Goal: Task Accomplishment & Management: Use online tool/utility

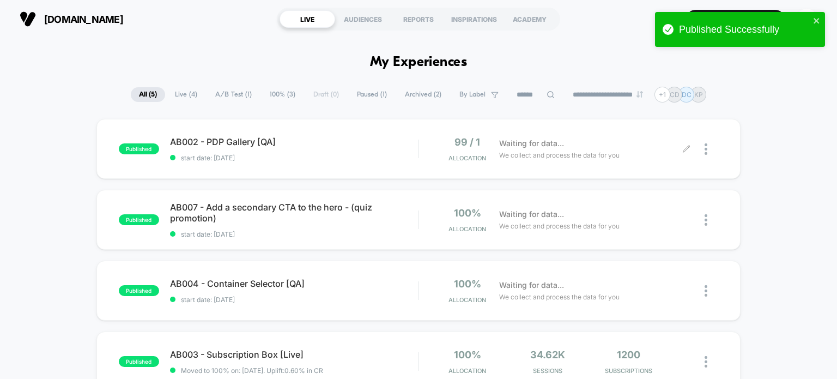
click at [686, 146] on icon at bounding box center [686, 149] width 8 height 8
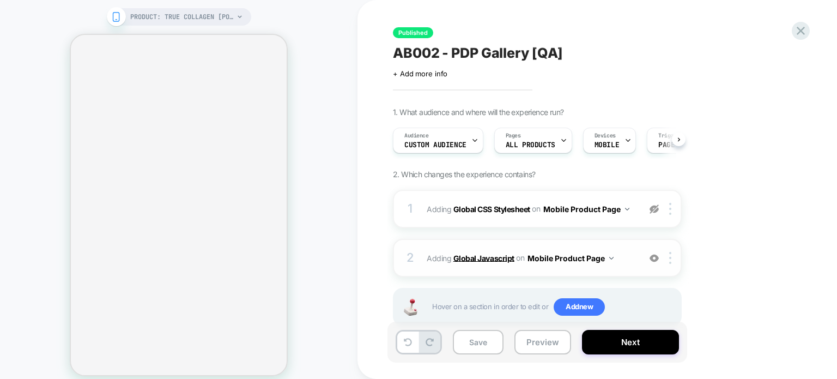
click at [501, 257] on b "Global Javascript" at bounding box center [483, 257] width 61 height 9
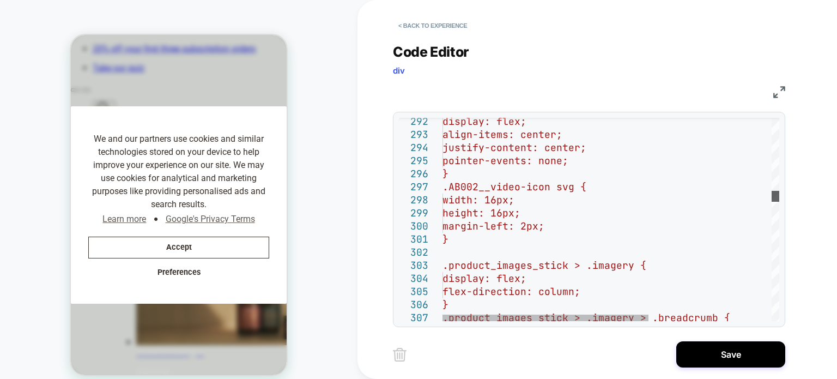
scroll to position [0, 622]
click at [779, 191] on div at bounding box center [775, 196] width 8 height 11
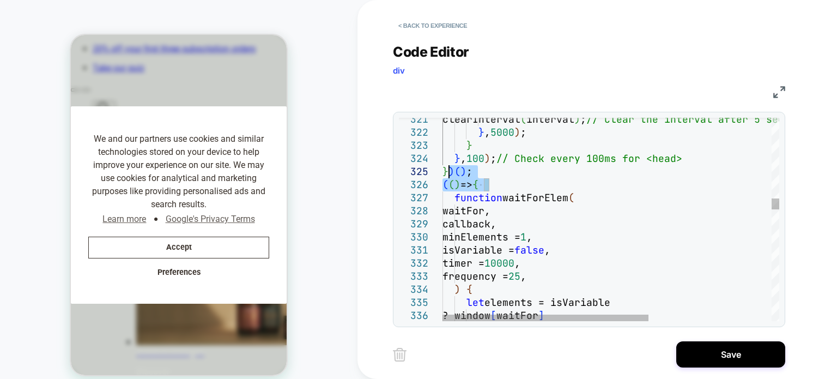
scroll to position [0, 830]
drag, startPoint x: 506, startPoint y: 182, endPoint x: 435, endPoint y: 174, distance: 71.3
type textarea "**********"
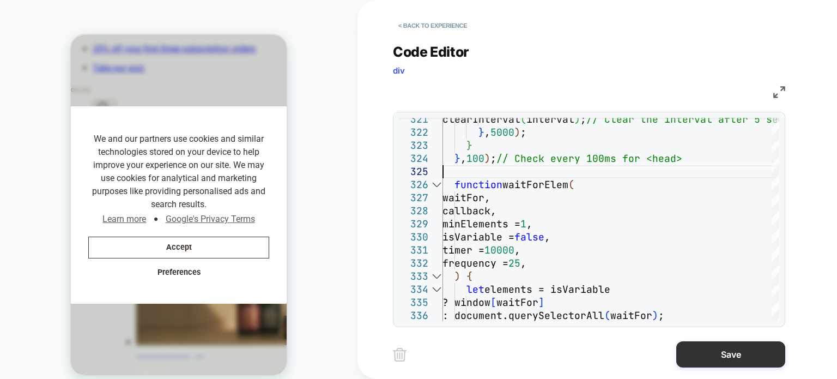
click at [691, 350] on button "Save" at bounding box center [730, 354] width 109 height 26
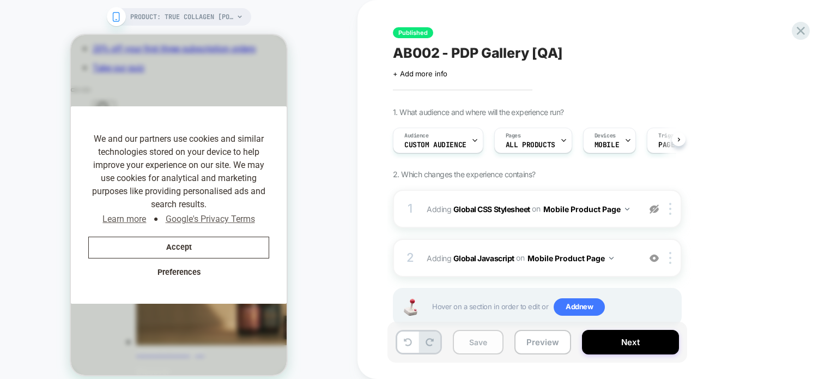
scroll to position [0, 0]
click at [477, 337] on button "Save" at bounding box center [478, 342] width 51 height 25
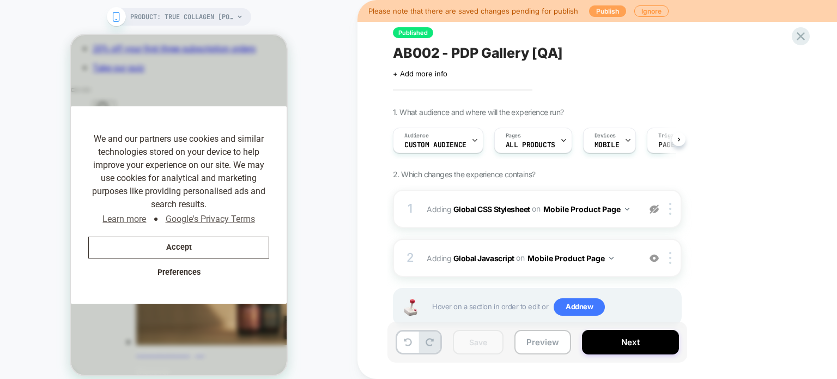
click at [598, 8] on button "Publish" at bounding box center [607, 10] width 37 height 11
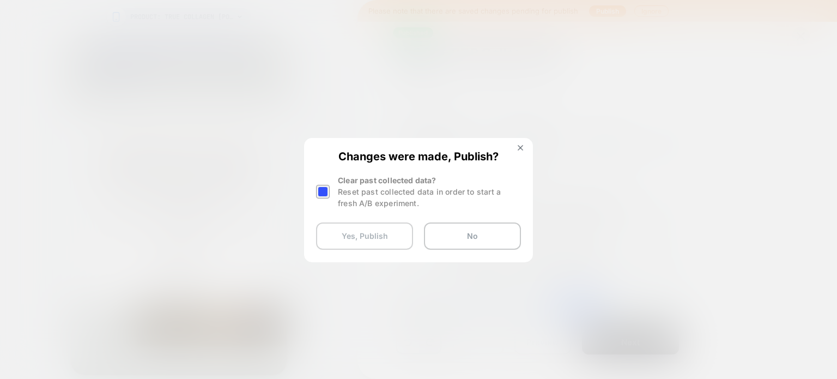
click at [354, 233] on button "Yes, Publish" at bounding box center [364, 235] width 97 height 27
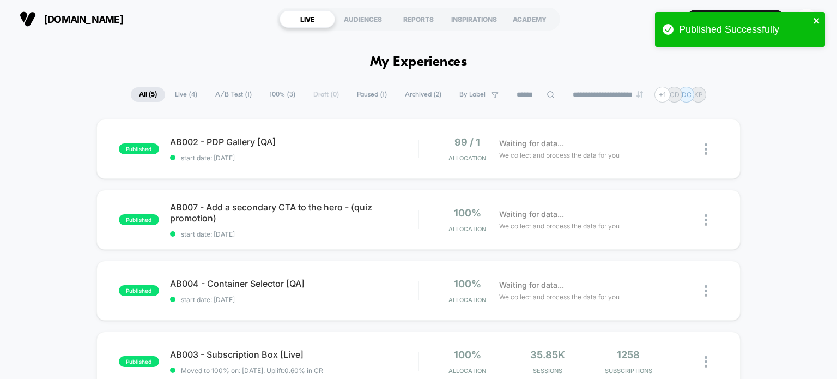
click at [817, 21] on icon "close" at bounding box center [815, 20] width 5 height 5
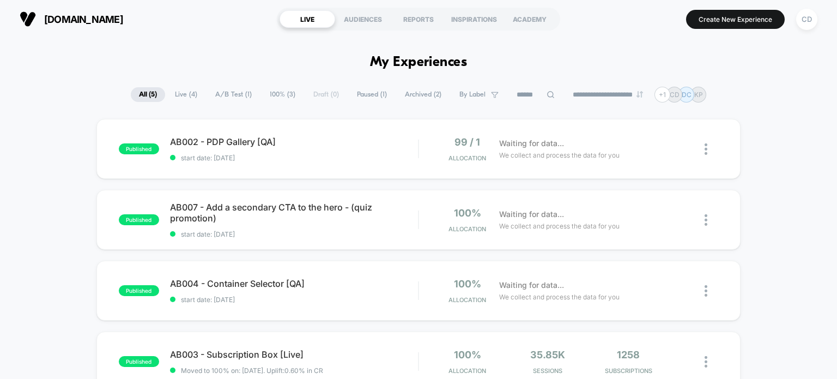
click at [808, 18] on div "CD" at bounding box center [806, 19] width 21 height 21
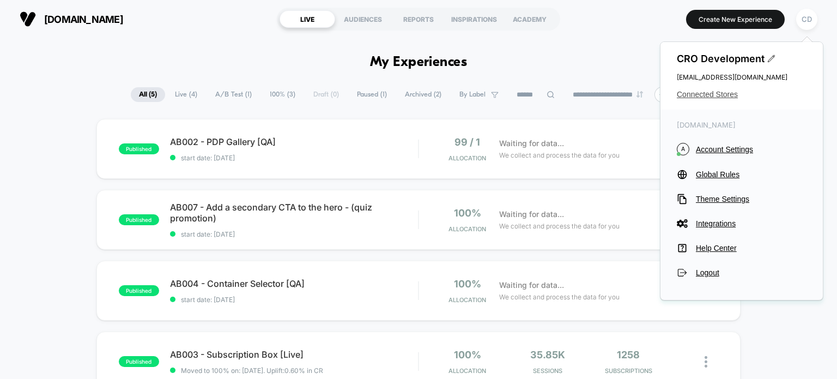
click at [715, 91] on span "Connected Stores" at bounding box center [742, 94] width 130 height 9
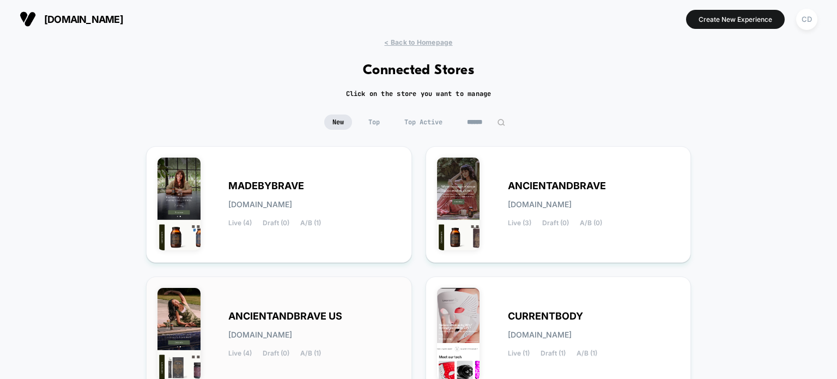
click at [339, 312] on span "ANCIENTANDBRAVE US" at bounding box center [285, 316] width 114 height 8
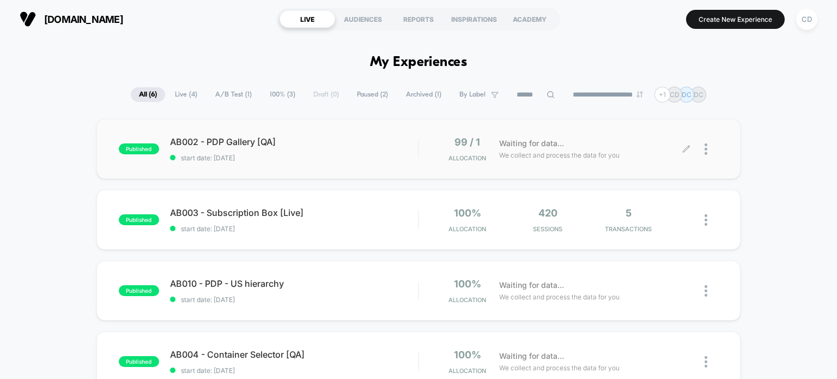
click at [686, 148] on icon at bounding box center [686, 149] width 8 height 8
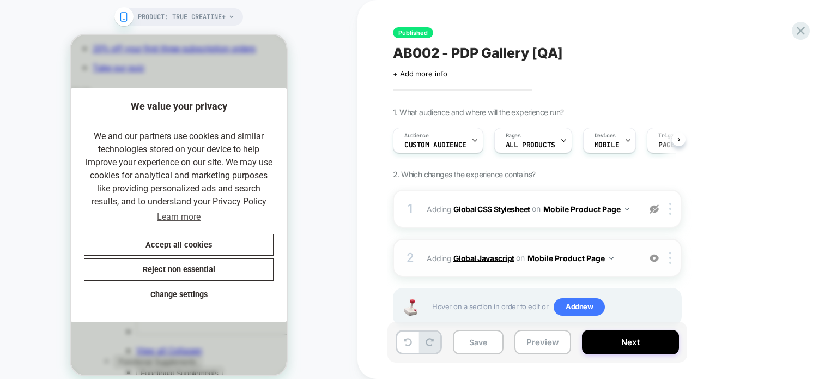
scroll to position [0, 224]
click at [482, 260] on b "Global Javascript" at bounding box center [483, 257] width 61 height 9
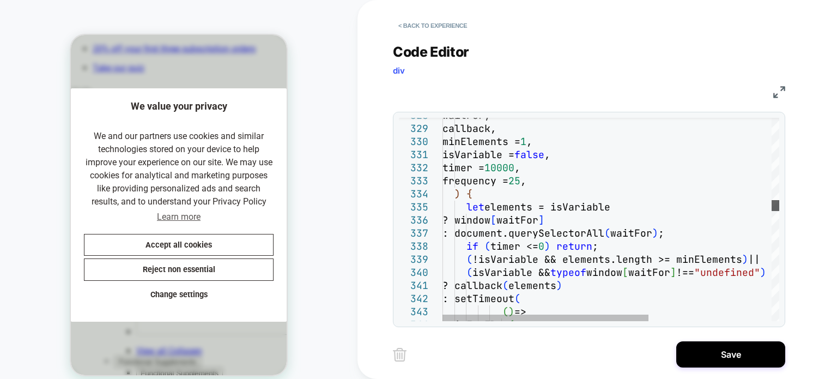
click at [771, 203] on div at bounding box center [775, 205] width 8 height 11
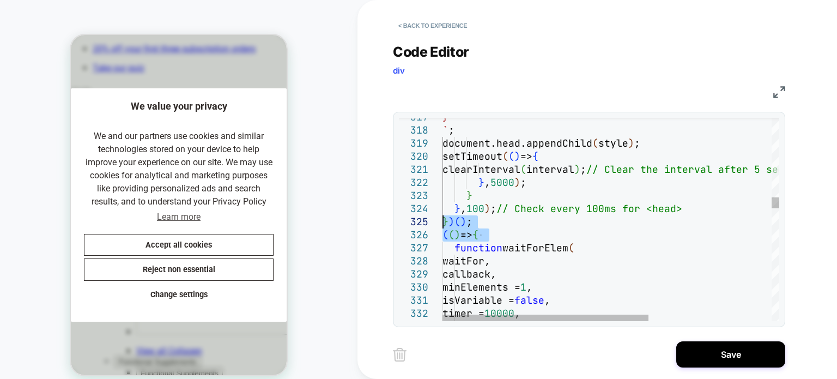
drag, startPoint x: 505, startPoint y: 233, endPoint x: 435, endPoint y: 223, distance: 70.9
type textarea "**********"
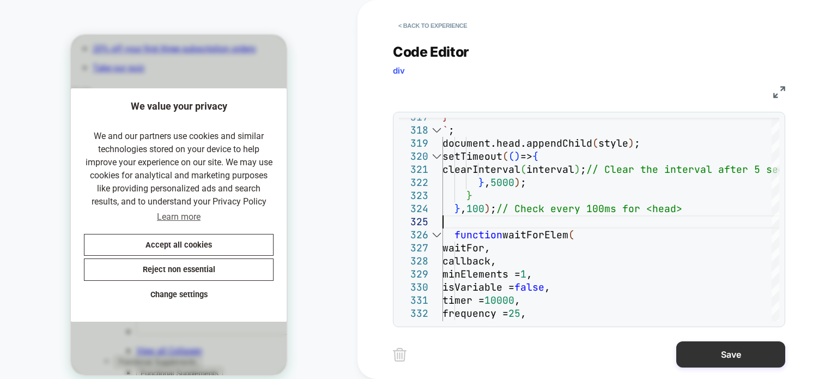
click at [709, 360] on button "Save" at bounding box center [730, 354] width 109 height 26
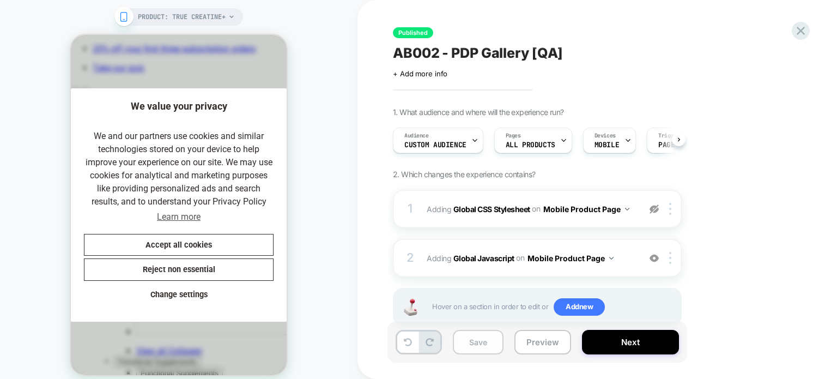
click at [484, 336] on button "Save" at bounding box center [478, 342] width 51 height 25
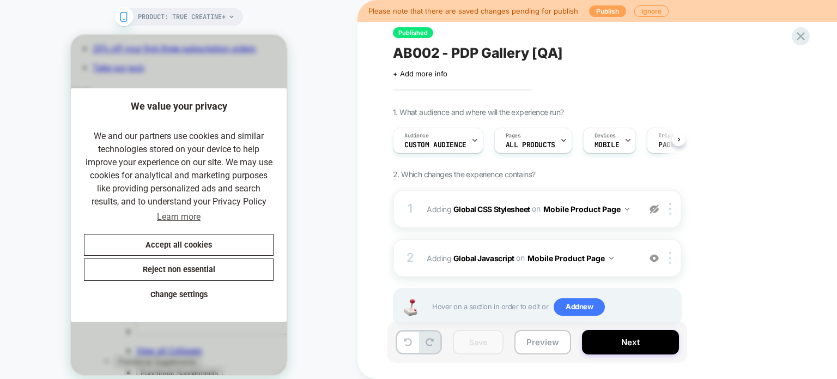
click at [597, 13] on button "Publish" at bounding box center [607, 10] width 37 height 11
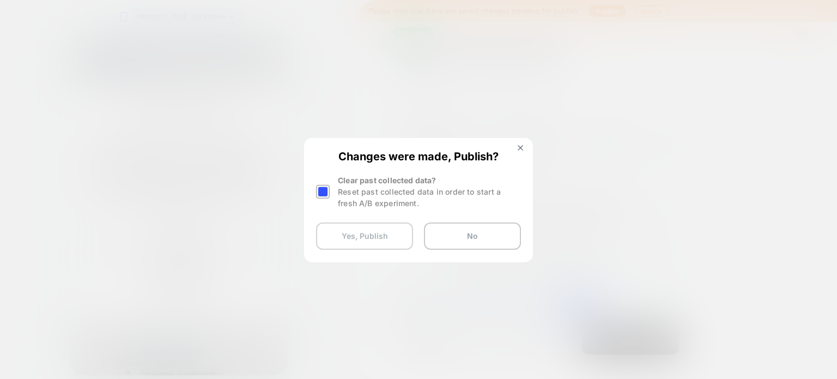
click at [358, 231] on button "Yes, Publish" at bounding box center [364, 235] width 97 height 27
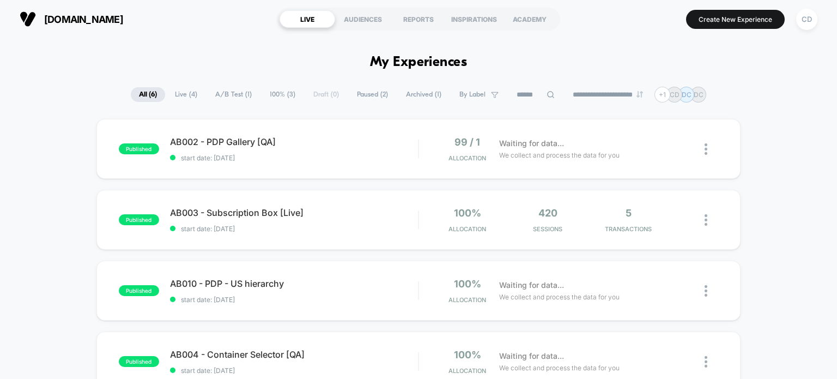
click at [768, 292] on div "published AB002 - PDP Gallery [QA] start date: [DATE] 99 / 1 Allocation Waiting…" at bounding box center [418, 353] width 837 height 469
click at [685, 148] on icon at bounding box center [686, 149] width 8 height 8
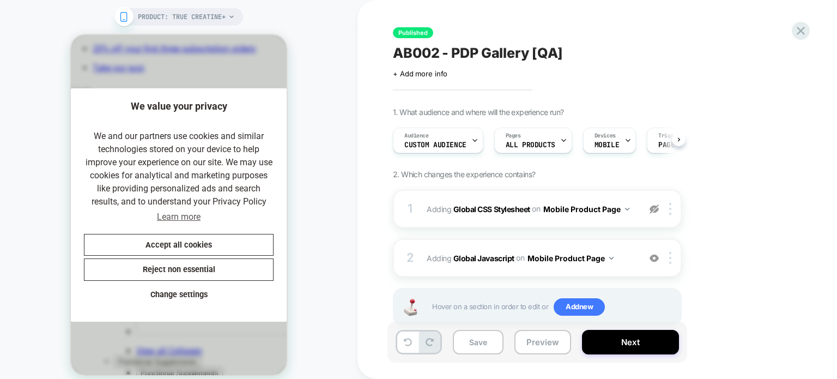
scroll to position [0, 224]
click at [486, 257] on b "Global Javascript" at bounding box center [483, 257] width 61 height 9
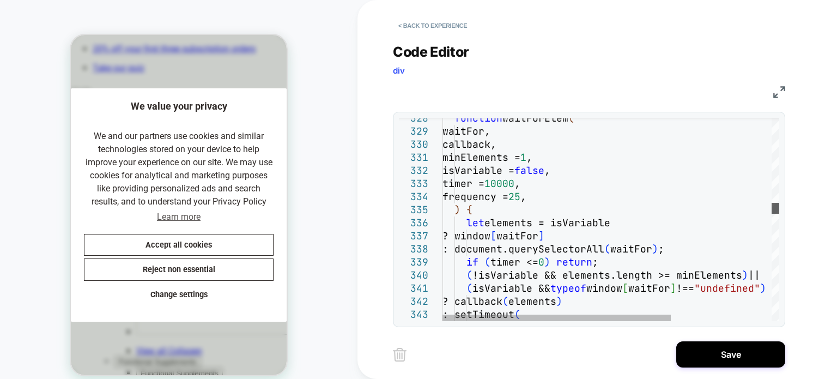
click at [779, 206] on div at bounding box center [775, 208] width 8 height 11
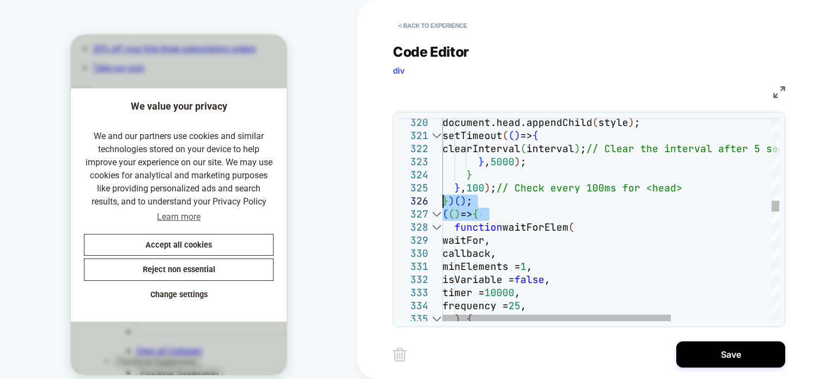
drag, startPoint x: 513, startPoint y: 217, endPoint x: 422, endPoint y: 196, distance: 94.0
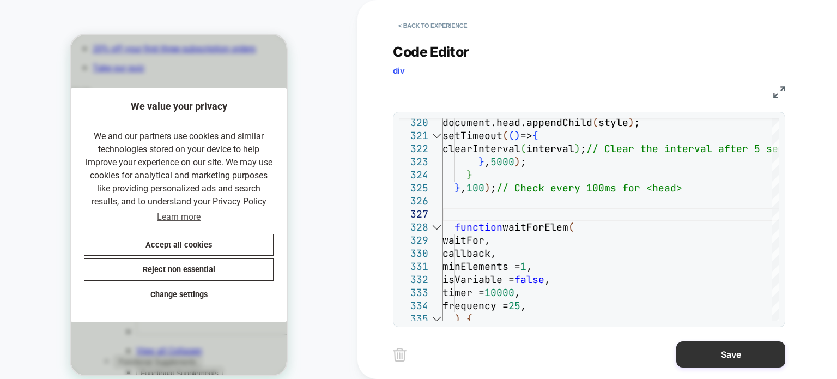
type textarea "**********"
click at [728, 350] on button "Save" at bounding box center [730, 354] width 109 height 26
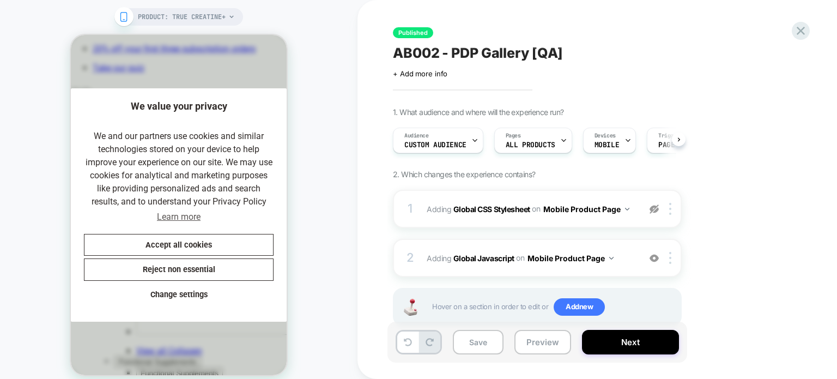
scroll to position [0, 0]
click at [477, 339] on button "Save" at bounding box center [478, 342] width 51 height 25
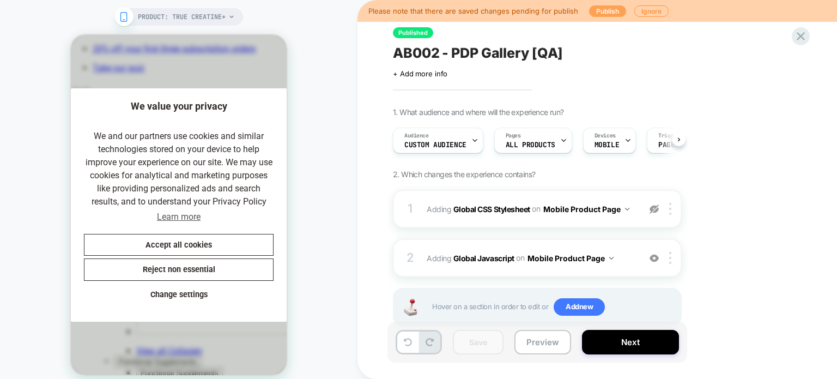
click at [608, 12] on button "Publish" at bounding box center [607, 10] width 37 height 11
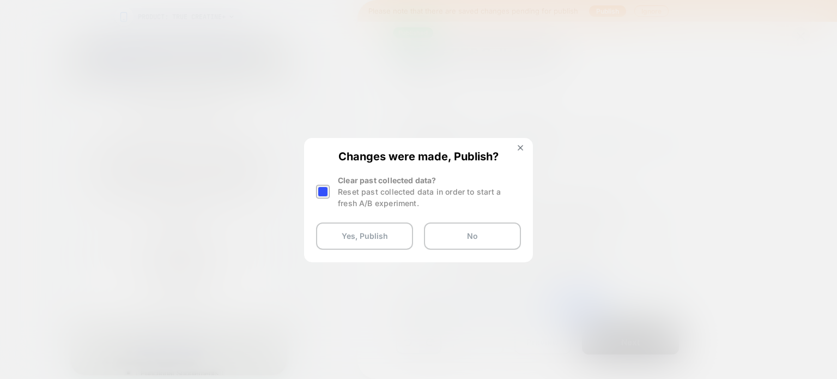
click at [323, 189] on div at bounding box center [323, 192] width 14 height 14
click at [366, 238] on button "Yes, Publish" at bounding box center [364, 235] width 97 height 27
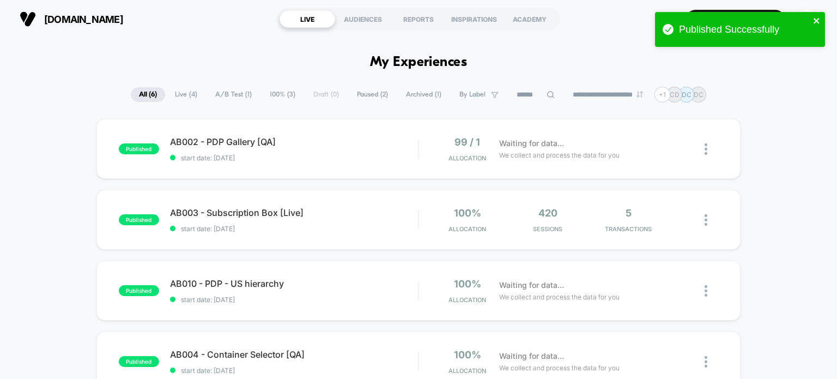
click at [817, 17] on icon "close" at bounding box center [817, 20] width 8 height 9
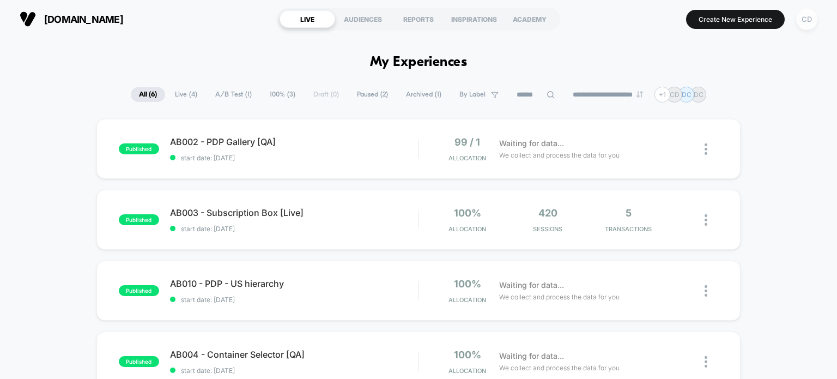
click at [806, 26] on div "CD" at bounding box center [806, 19] width 21 height 21
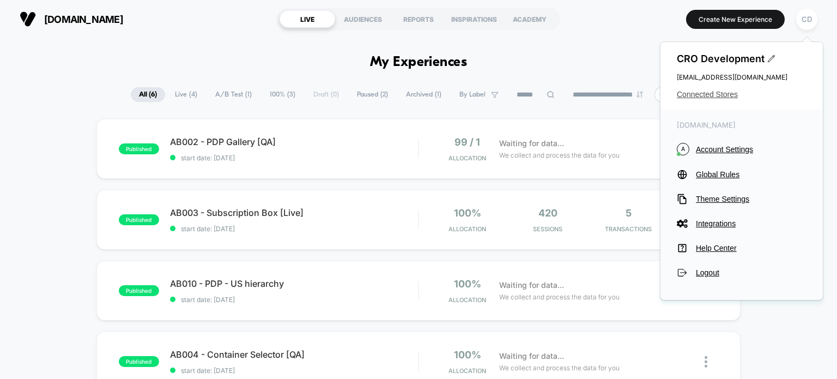
click at [716, 95] on span "Connected Stores" at bounding box center [742, 94] width 130 height 9
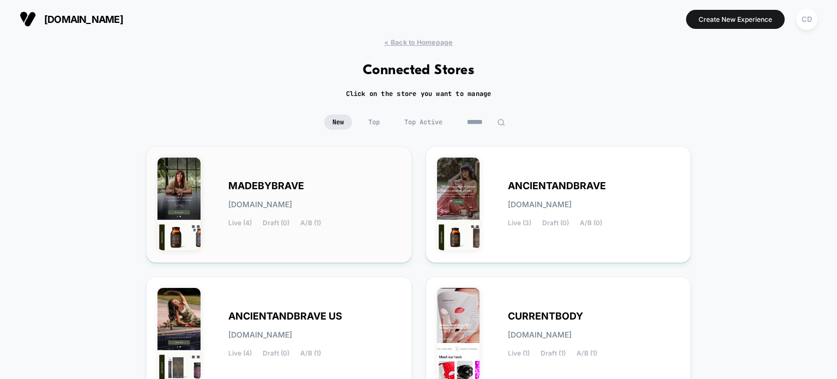
click at [307, 184] on div "MADEBYBRAVE [DOMAIN_NAME] Live (4) Draft (0) A/B (1)" at bounding box center [314, 204] width 172 height 45
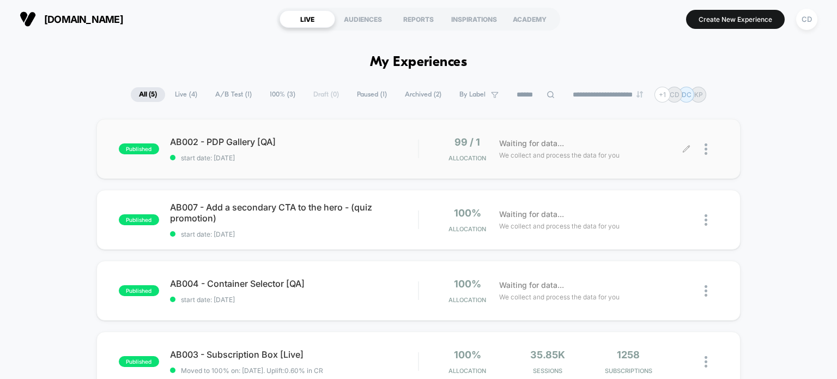
click at [685, 145] on icon at bounding box center [686, 149] width 8 height 8
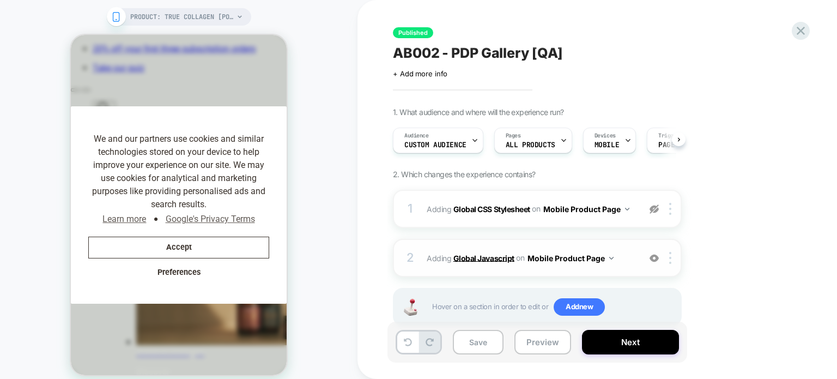
scroll to position [0, 224]
click at [497, 258] on b "Global Javascript" at bounding box center [483, 257] width 61 height 9
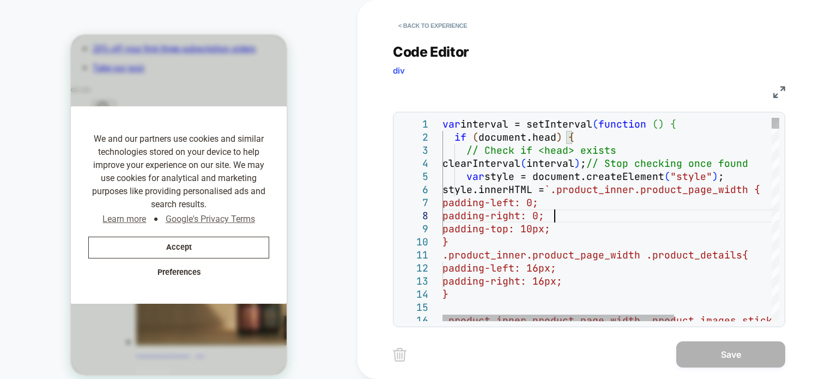
scroll to position [0, 0]
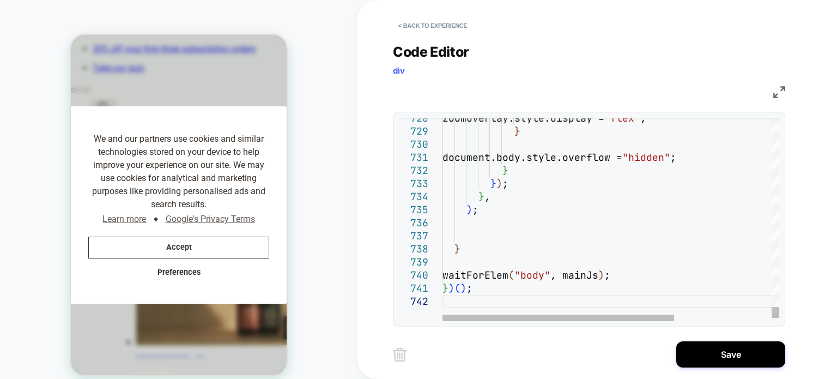
scroll to position [0, 415]
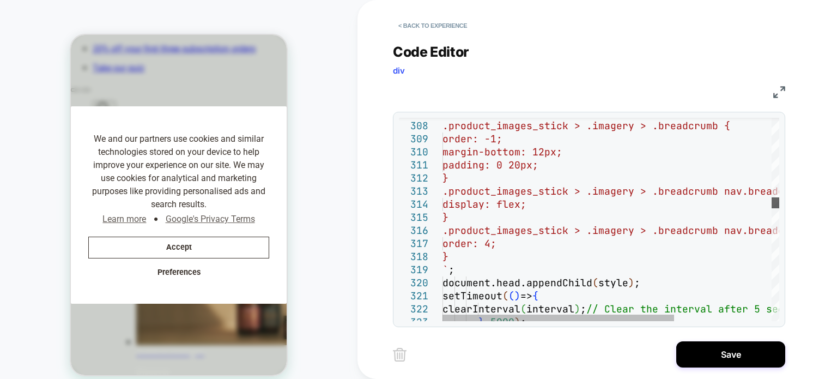
click at [775, 200] on div at bounding box center [775, 202] width 8 height 11
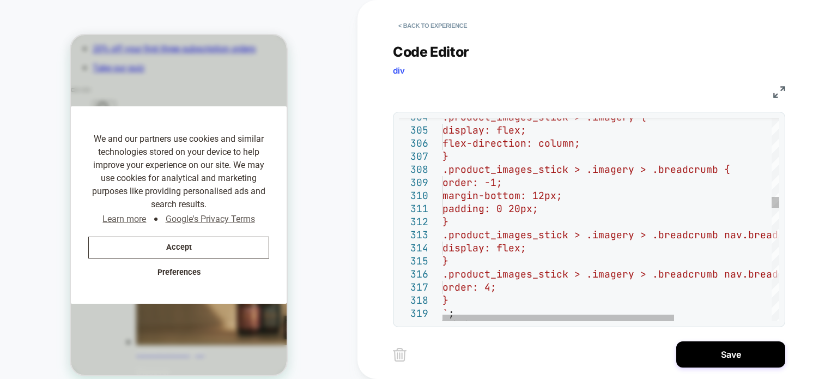
scroll to position [0, 622]
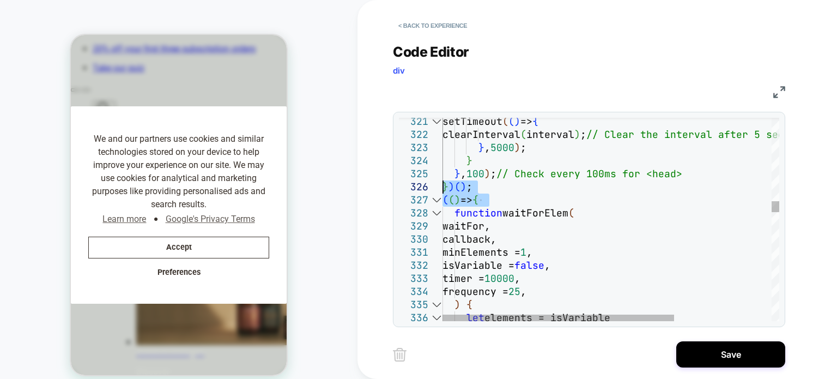
drag, startPoint x: 501, startPoint y: 201, endPoint x: 432, endPoint y: 183, distance: 71.1
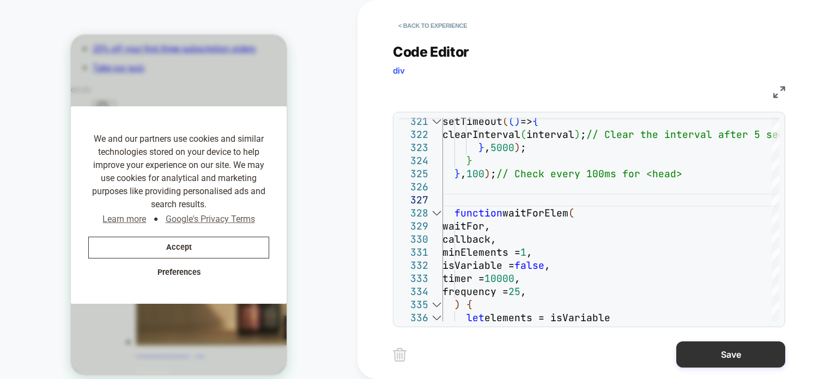
type textarea "**********"
click at [734, 358] on button "Save" at bounding box center [730, 354] width 109 height 26
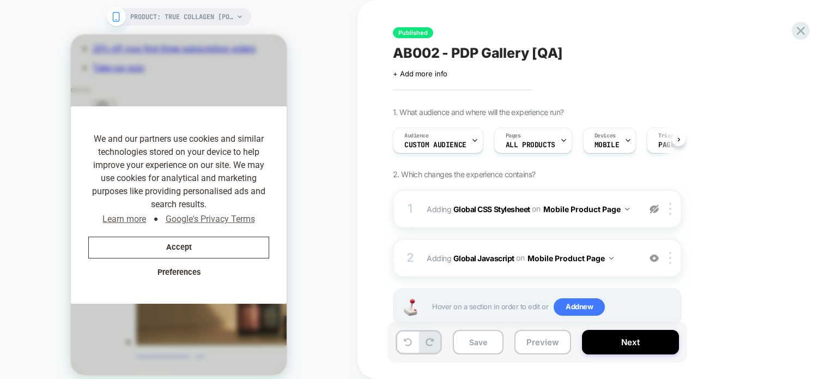
scroll to position [0, 0]
click at [475, 338] on button "Save" at bounding box center [478, 342] width 51 height 25
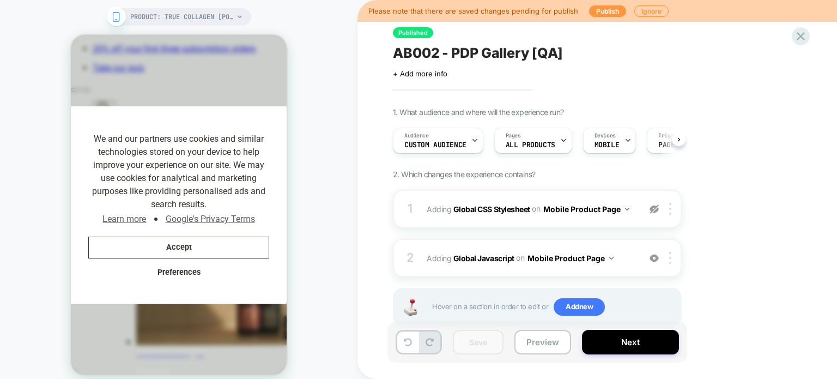
scroll to position [0, 1037]
click at [600, 12] on button "Publish" at bounding box center [607, 10] width 37 height 11
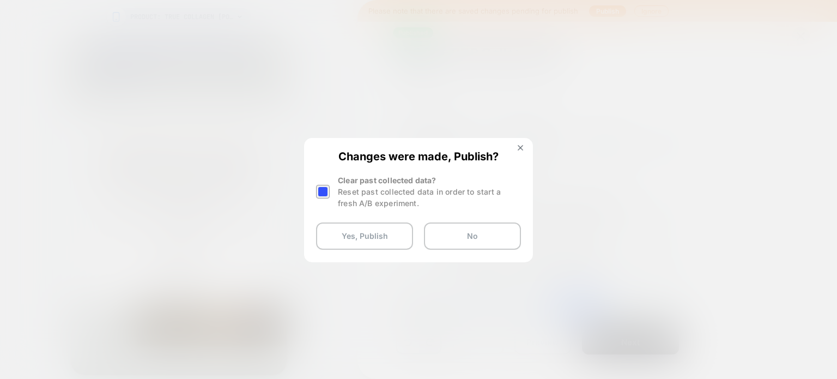
click at [322, 189] on div at bounding box center [323, 192] width 14 height 14
click at [354, 242] on button "Yes, Publish" at bounding box center [364, 235] width 97 height 27
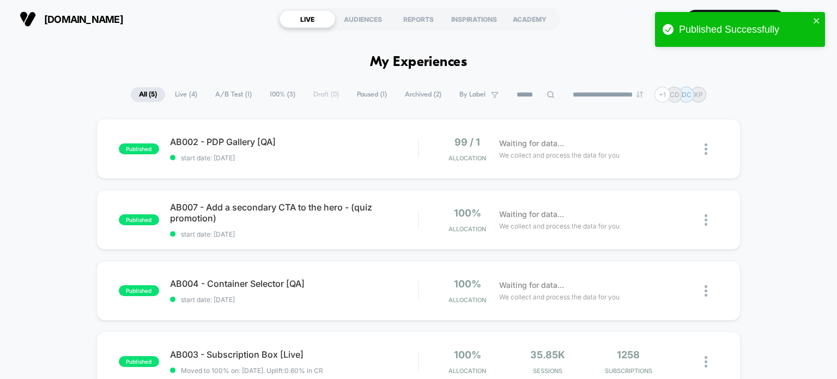
click at [71, 227] on div "published AB002 - PDP Gallery [QA] start date: [DATE] 99 / 1 Allocation Waiting…" at bounding box center [418, 321] width 837 height 405
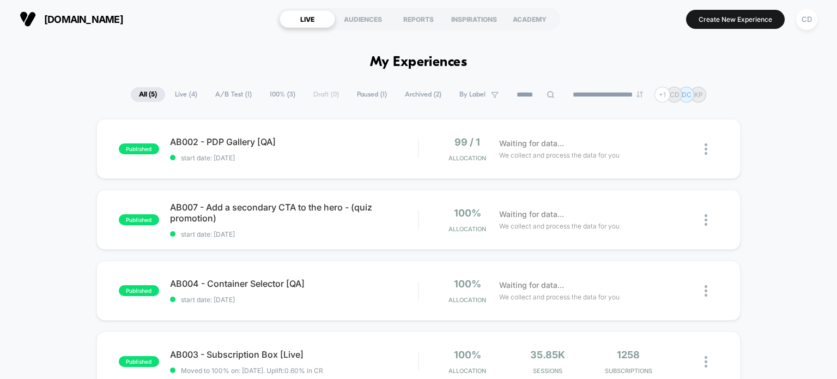
click at [71, 227] on div "published AB002 - PDP Gallery [QA] start date: [DATE] 99 / 1 Allocation Waiting…" at bounding box center [418, 321] width 837 height 405
click at [686, 145] on icon at bounding box center [686, 149] width 8 height 8
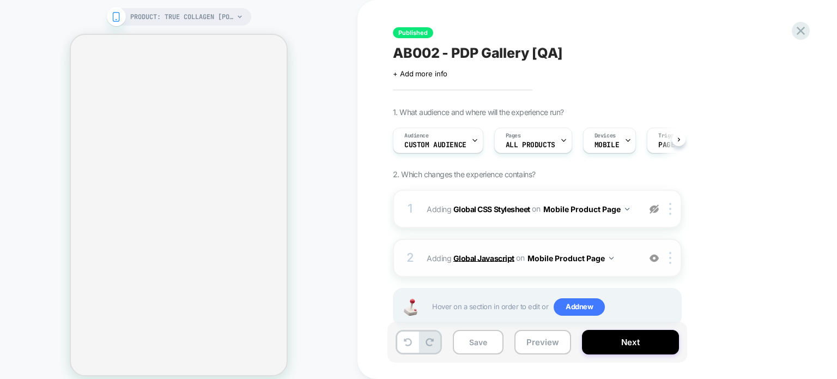
click at [499, 255] on b "Global Javascript" at bounding box center [483, 257] width 61 height 9
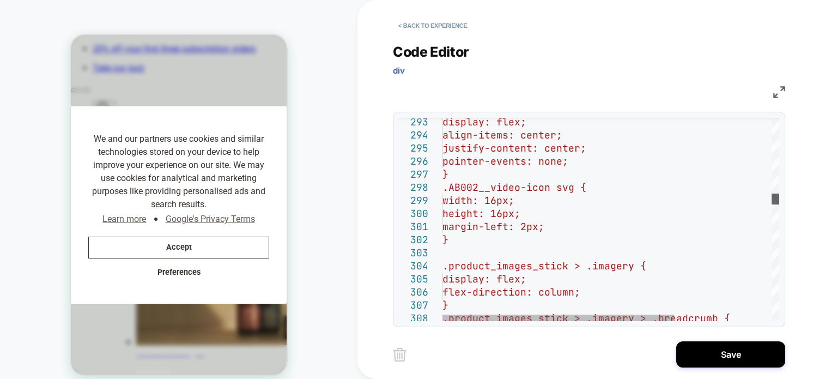
click at [779, 204] on div at bounding box center [775, 198] width 8 height 11
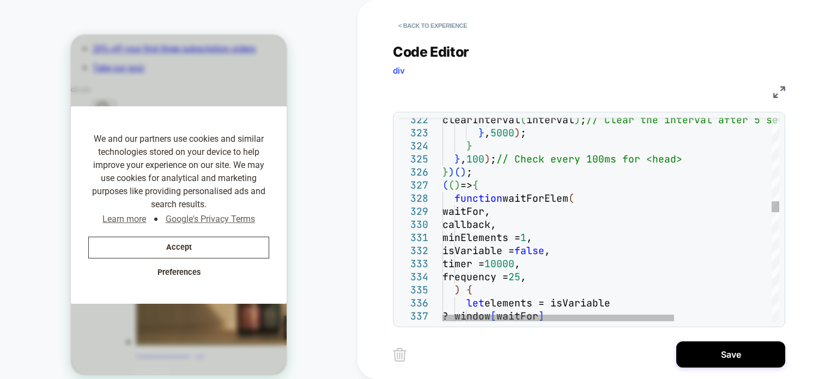
scroll to position [0, 622]
drag, startPoint x: 507, startPoint y: 187, endPoint x: 429, endPoint y: 170, distance: 79.8
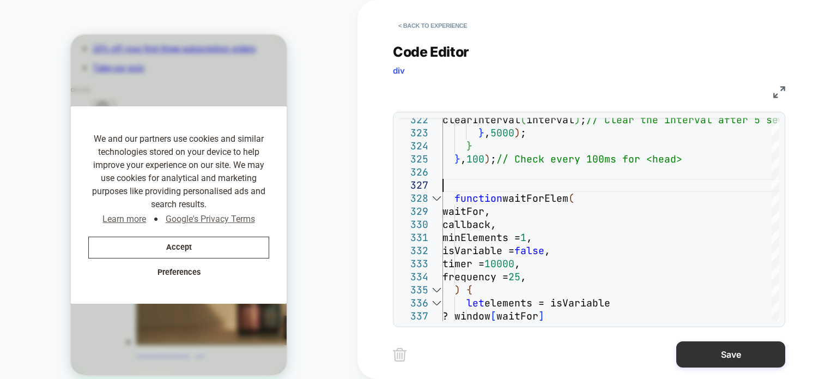
scroll to position [0, 830]
type textarea "**********"
click at [698, 345] on button "Save" at bounding box center [730, 354] width 109 height 26
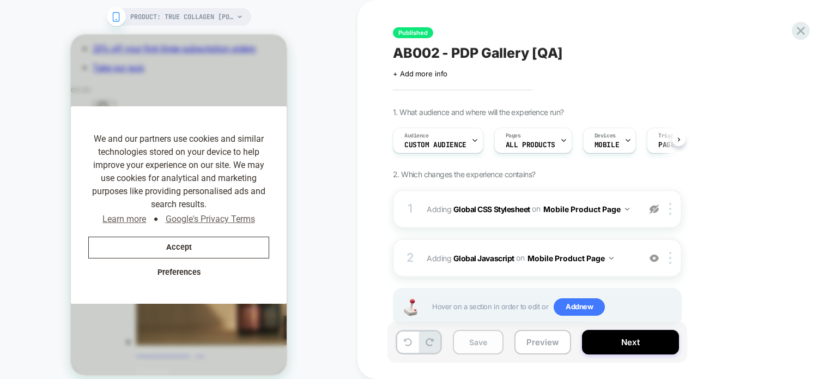
scroll to position [0, 0]
click at [477, 339] on button "Save" at bounding box center [478, 342] width 51 height 25
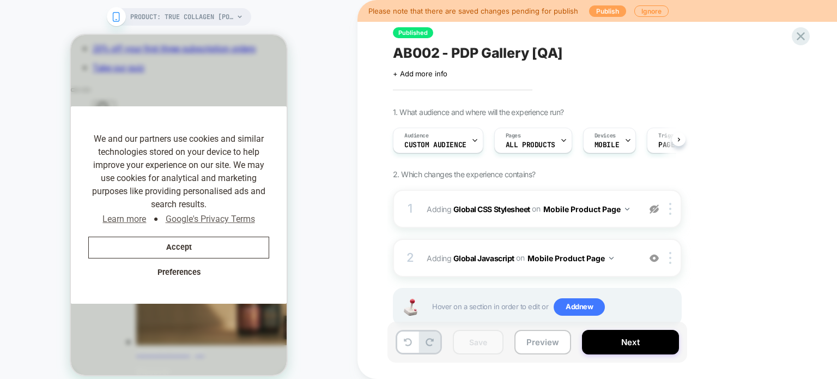
click at [599, 13] on button "Publish" at bounding box center [607, 10] width 37 height 11
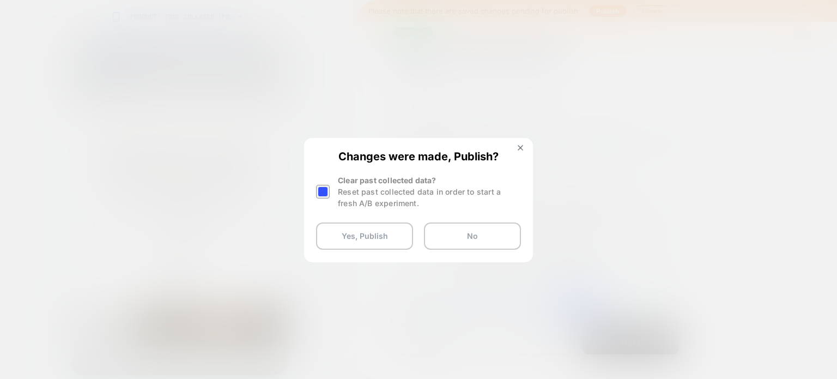
scroll to position [0, 1037]
click at [327, 195] on div at bounding box center [323, 192] width 14 height 14
click at [360, 229] on button "Yes, Publish" at bounding box center [364, 235] width 97 height 27
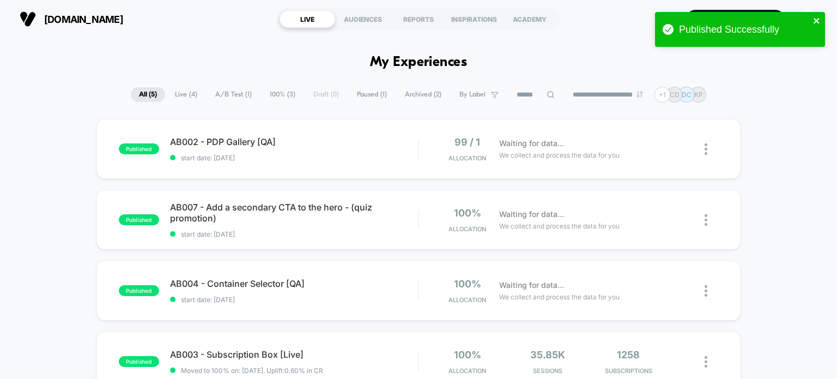
click at [806, 18] on div "Published Successfully" at bounding box center [740, 29] width 170 height 35
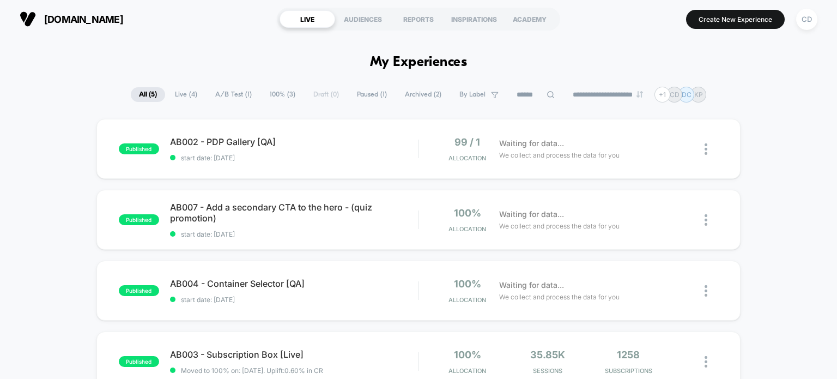
click at [806, 18] on div "Published Successfully" at bounding box center [740, 32] width 174 height 45
click at [806, 18] on div "CD" at bounding box center [806, 19] width 21 height 21
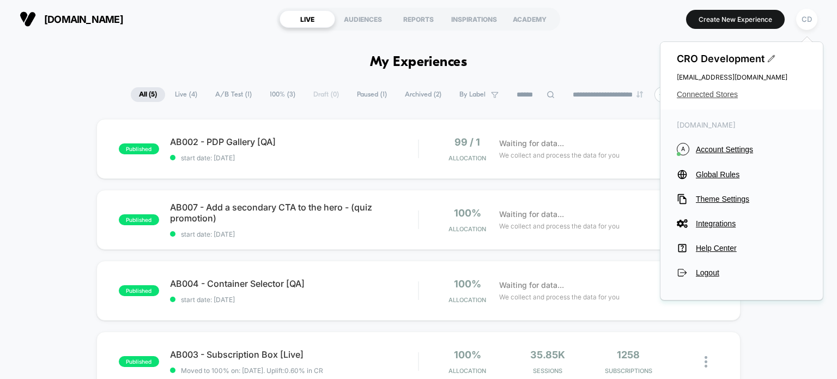
click at [724, 95] on span "Connected Stores" at bounding box center [742, 94] width 130 height 9
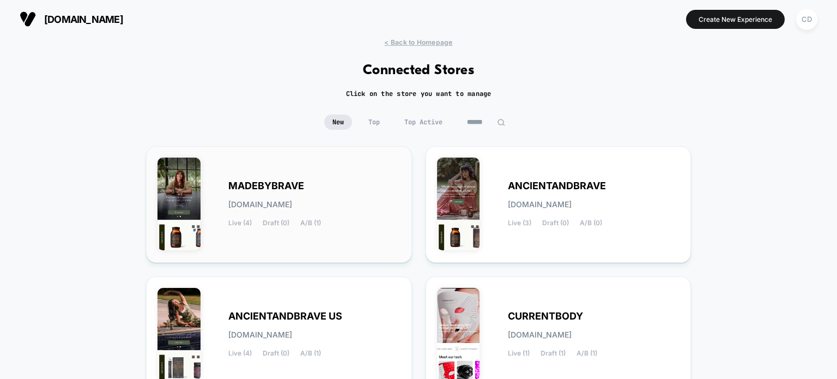
click at [352, 190] on div "MADEBYBRAVE [DOMAIN_NAME] Live (4) Draft (0) A/B (1)" at bounding box center [314, 204] width 172 height 45
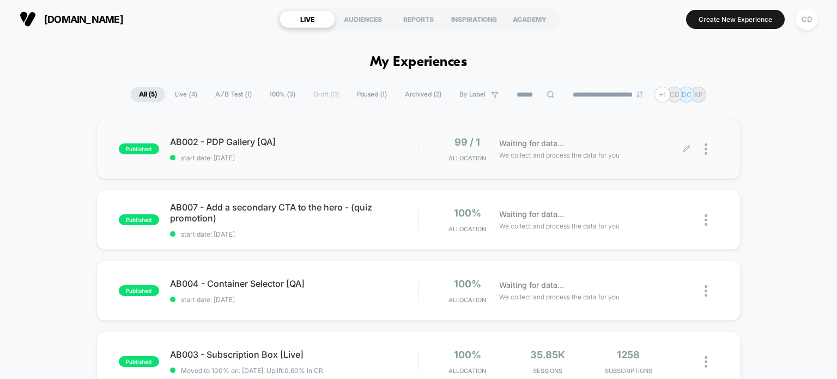
click at [685, 148] on icon at bounding box center [686, 149] width 8 height 8
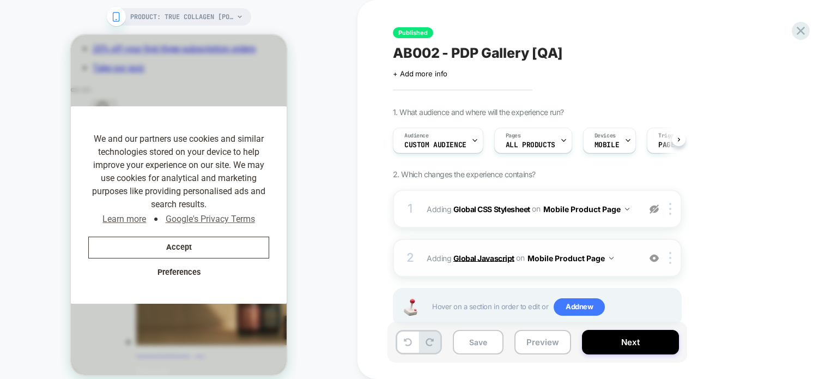
click at [490, 257] on b "Global Javascript" at bounding box center [483, 257] width 61 height 9
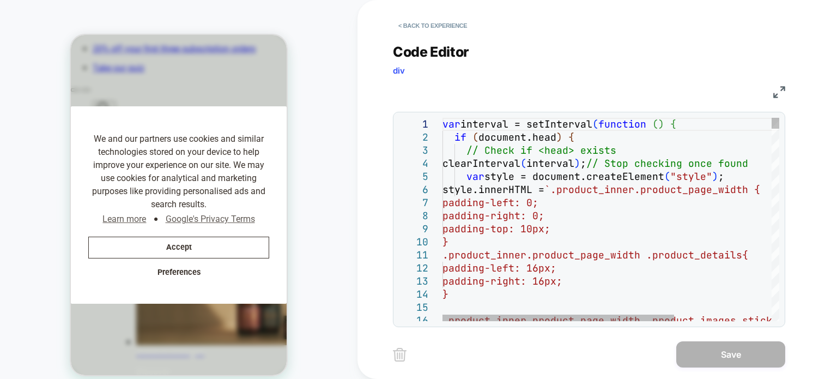
scroll to position [0, 204]
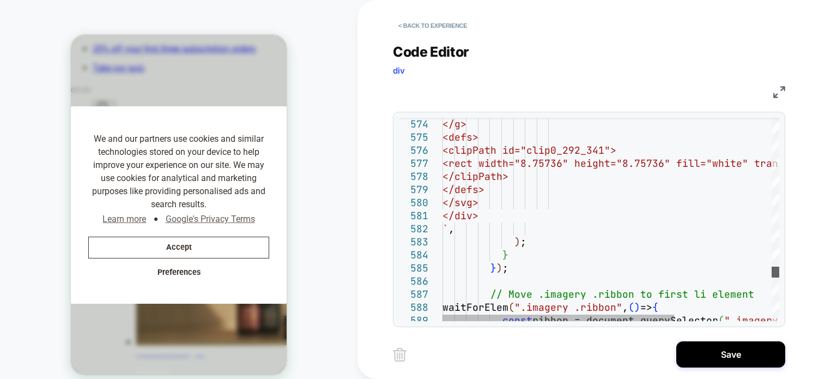
scroll to position [0, 415]
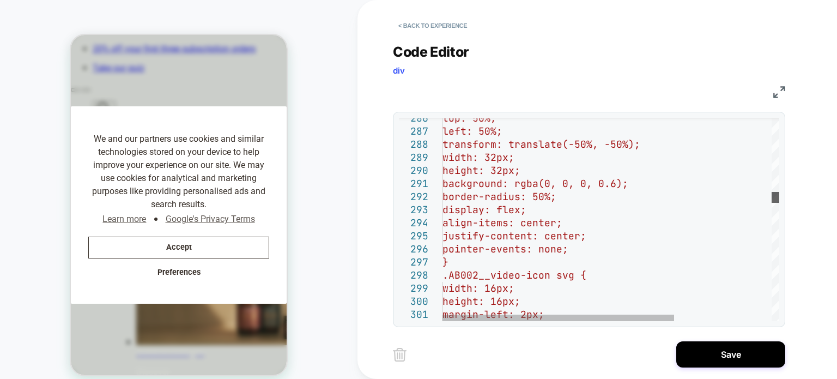
click at [771, 199] on div at bounding box center [775, 197] width 8 height 11
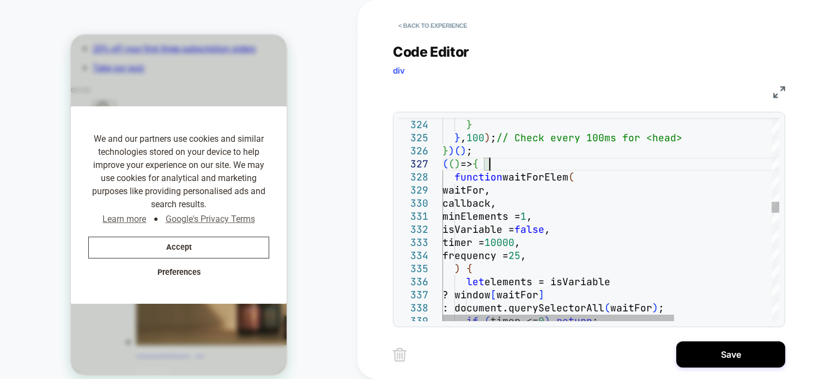
scroll to position [0, 622]
drag, startPoint x: 513, startPoint y: 162, endPoint x: 432, endPoint y: 150, distance: 82.1
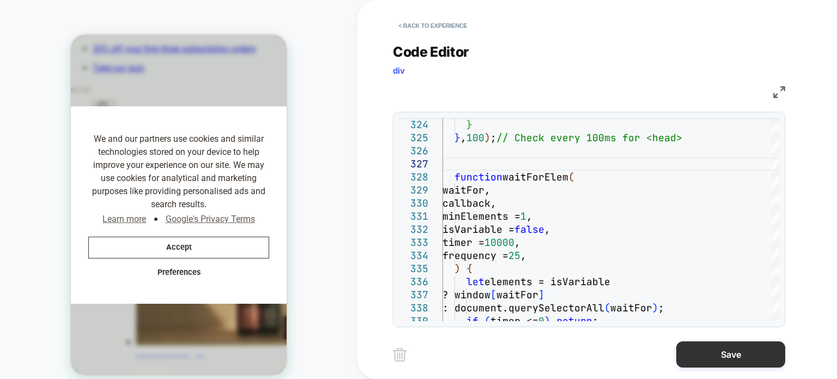
type textarea "**********"
click at [726, 351] on button "Save" at bounding box center [730, 354] width 109 height 26
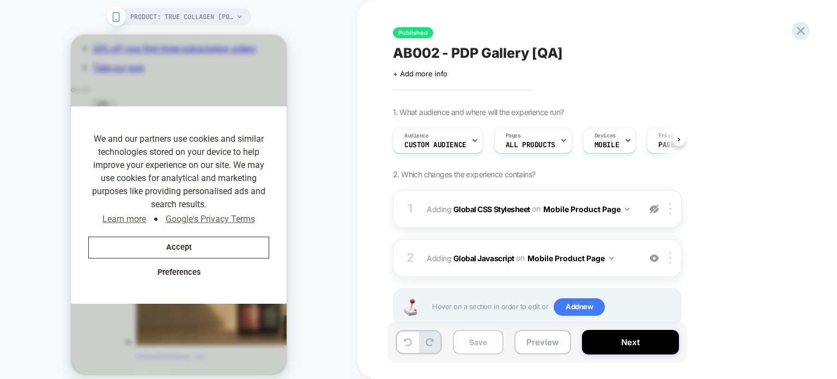
scroll to position [0, 830]
click at [479, 337] on button "Save" at bounding box center [478, 342] width 51 height 25
click at [494, 257] on b "Global Javascript" at bounding box center [483, 257] width 61 height 9
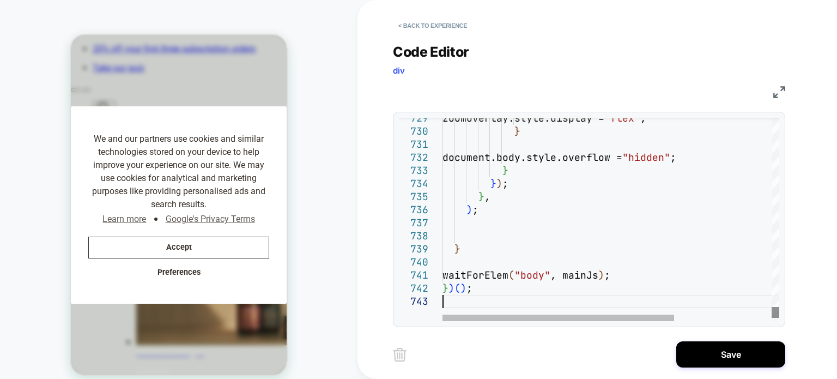
scroll to position [0, 0]
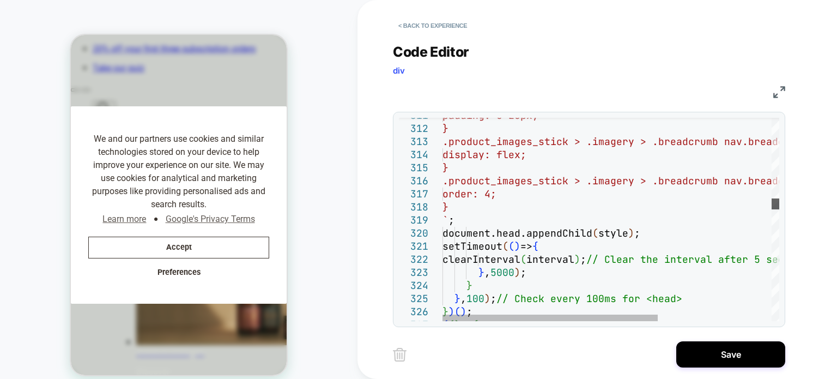
click at [779, 201] on div at bounding box center [775, 203] width 8 height 11
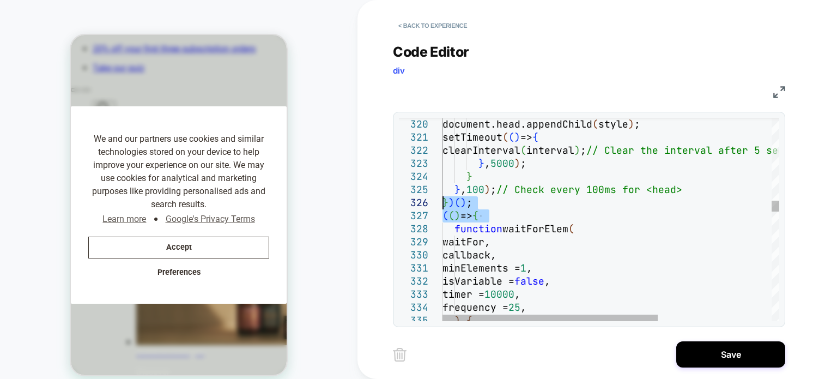
drag, startPoint x: 513, startPoint y: 214, endPoint x: 420, endPoint y: 205, distance: 93.0
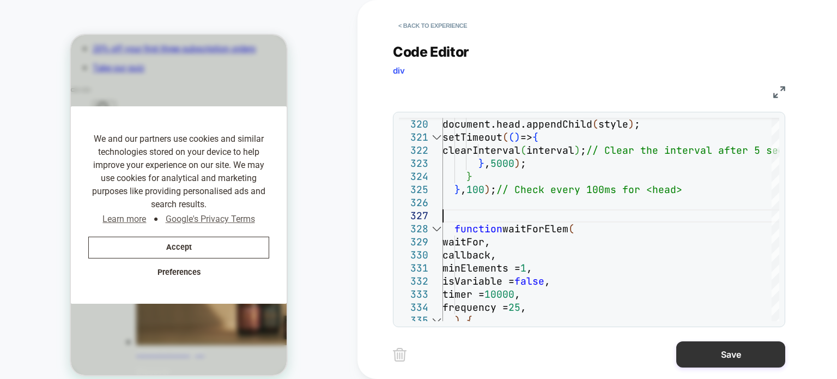
type textarea "**********"
click at [710, 360] on button "Save" at bounding box center [730, 354] width 109 height 26
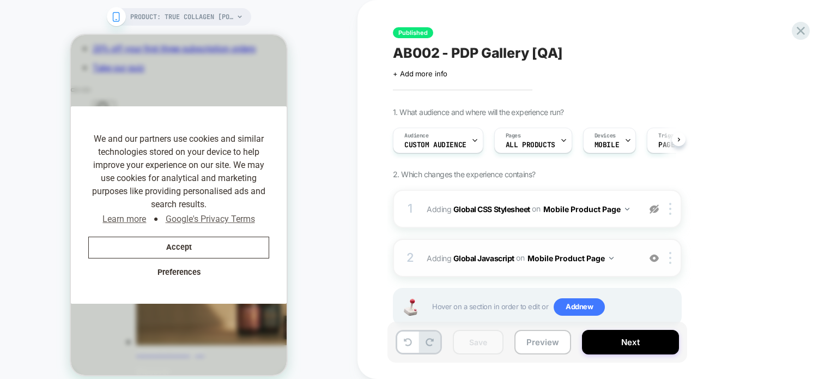
scroll to position [0, 415]
click at [494, 258] on b "Global Javascript" at bounding box center [483, 257] width 61 height 9
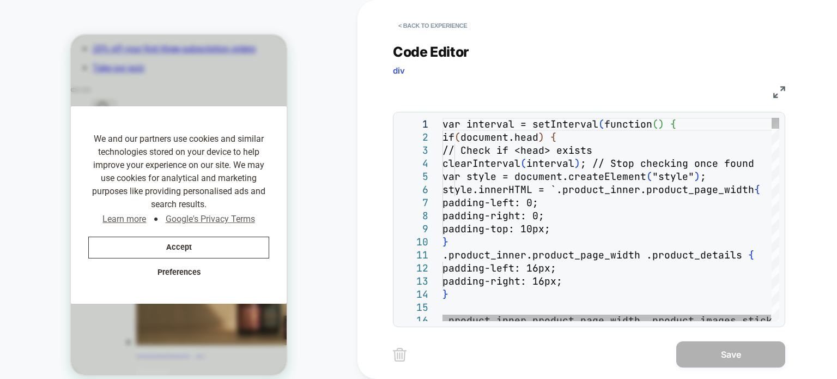
scroll to position [0, 0]
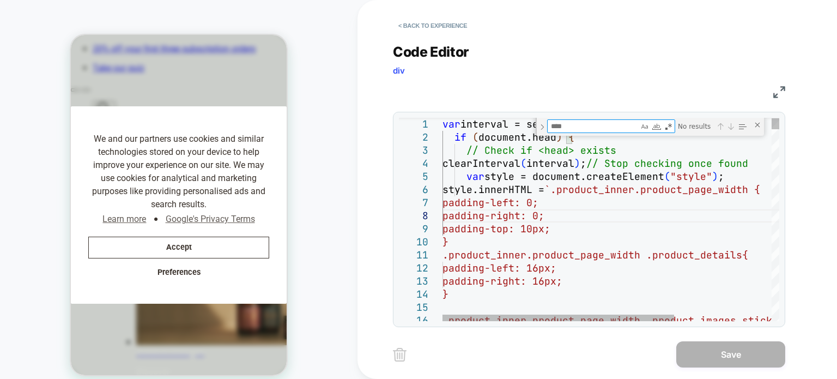
type textarea "**********"
type textarea "**"
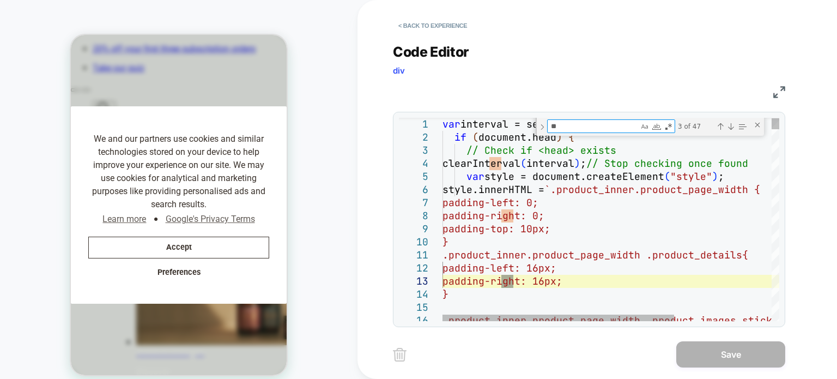
type textarea "**********"
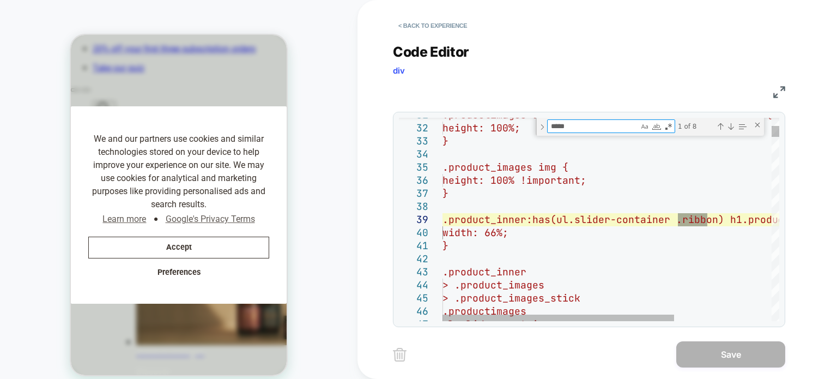
type textarea "******"
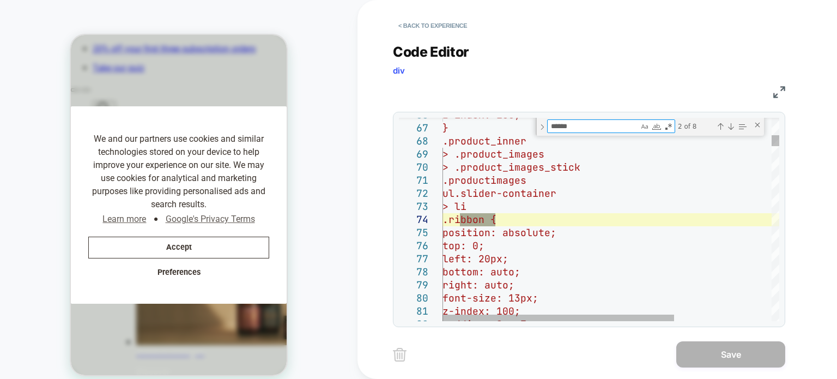
scroll to position [0, 622]
type textarea "**********"
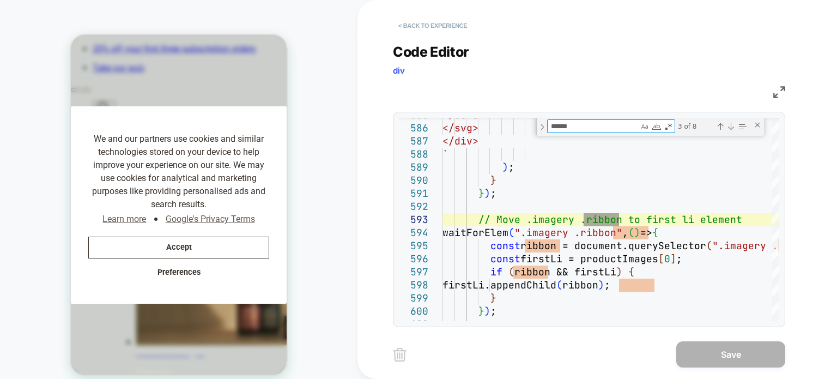
type textarea "******"
click at [433, 21] on button "< Back to experience" at bounding box center [433, 25] width 80 height 17
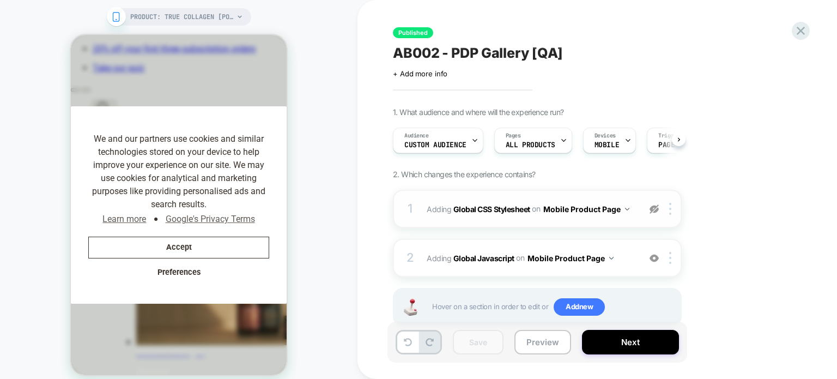
scroll to position [0, 830]
click at [635, 339] on button "Next" at bounding box center [630, 342] width 97 height 25
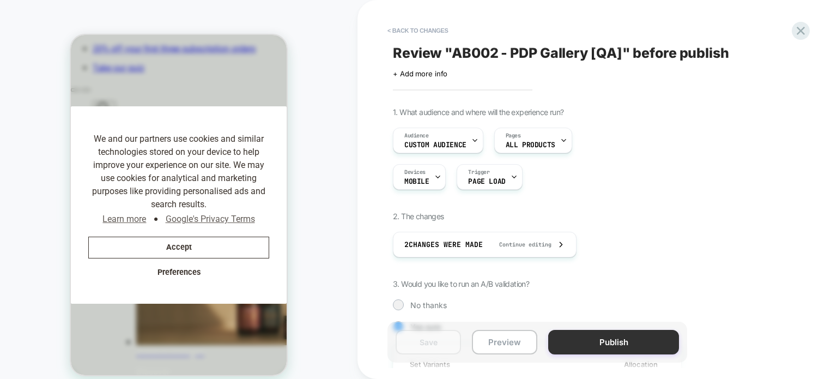
click at [580, 342] on button "Publish" at bounding box center [613, 342] width 131 height 25
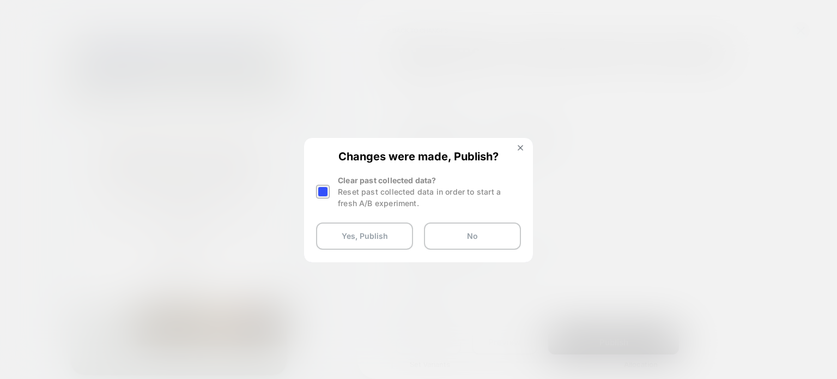
click at [321, 193] on div at bounding box center [323, 192] width 14 height 14
click at [353, 240] on button "Yes, Publish" at bounding box center [364, 235] width 97 height 27
